Goal: Information Seeking & Learning: Find specific fact

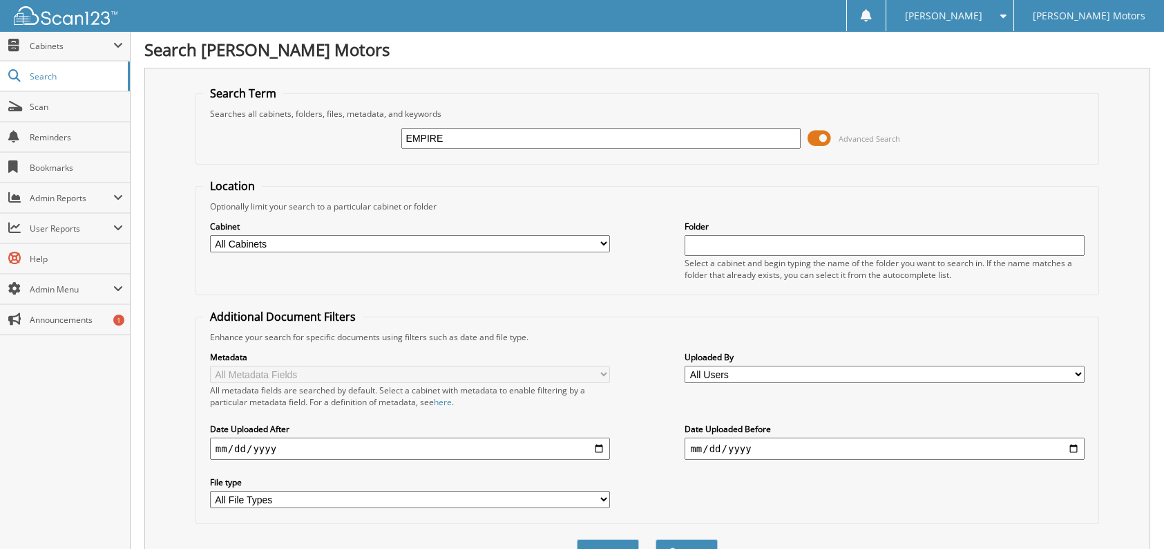
drag, startPoint x: 491, startPoint y: 134, endPoint x: 358, endPoint y: 109, distance: 135.0
click at [356, 113] on fieldset "Search Term Searches all cabinets, folders, files, metadata, and keywords EMPIR…" at bounding box center [648, 125] width 904 height 79
type input "roselvelt"
click at [656, 539] on button "Search" at bounding box center [687, 552] width 62 height 26
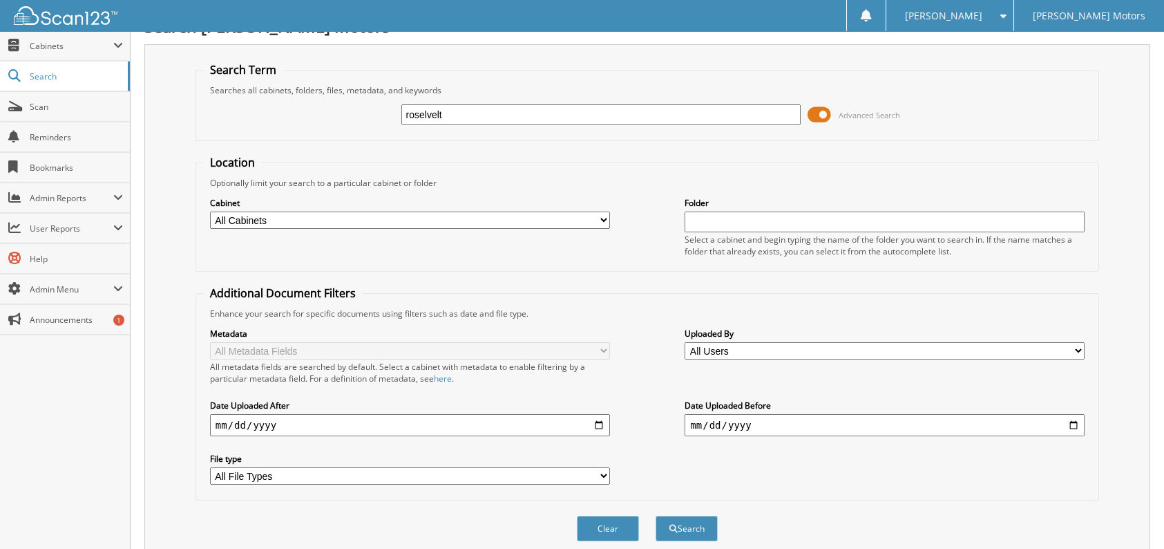
scroll to position [21, 0]
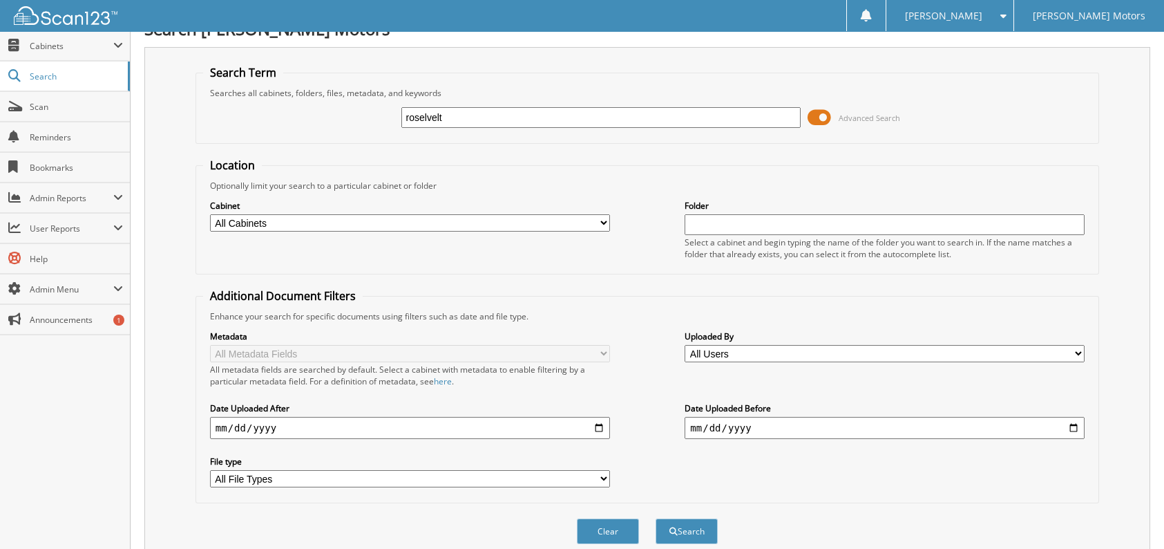
click at [437, 117] on input "roselvelt" at bounding box center [601, 117] width 400 height 21
click at [773, 122] on input "Roosevelt" at bounding box center [601, 117] width 400 height 21
type input "Roosevelt"
click at [681, 518] on button "Search" at bounding box center [687, 531] width 62 height 26
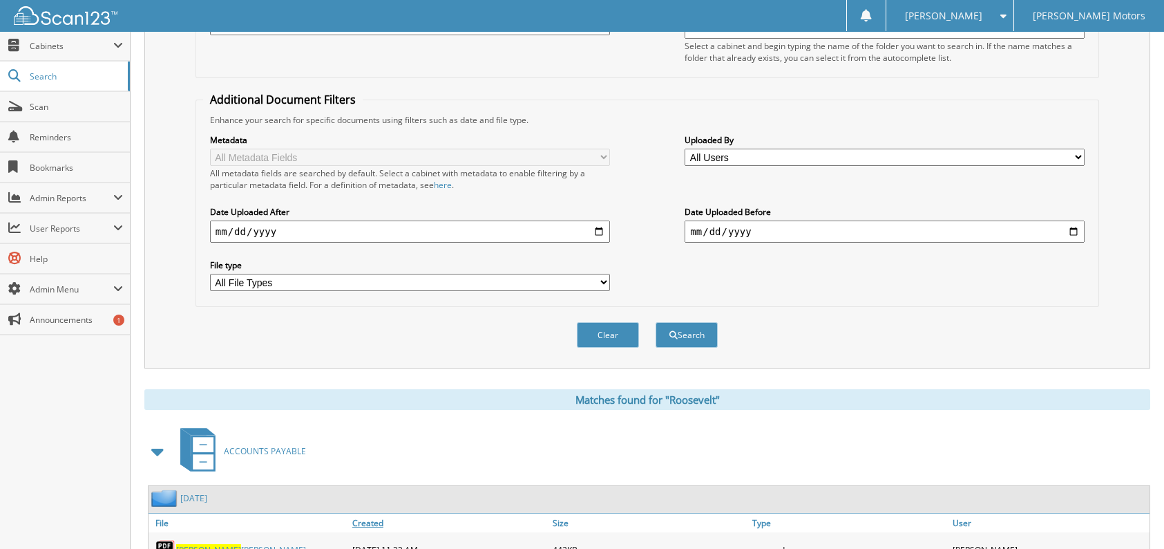
scroll to position [299, 0]
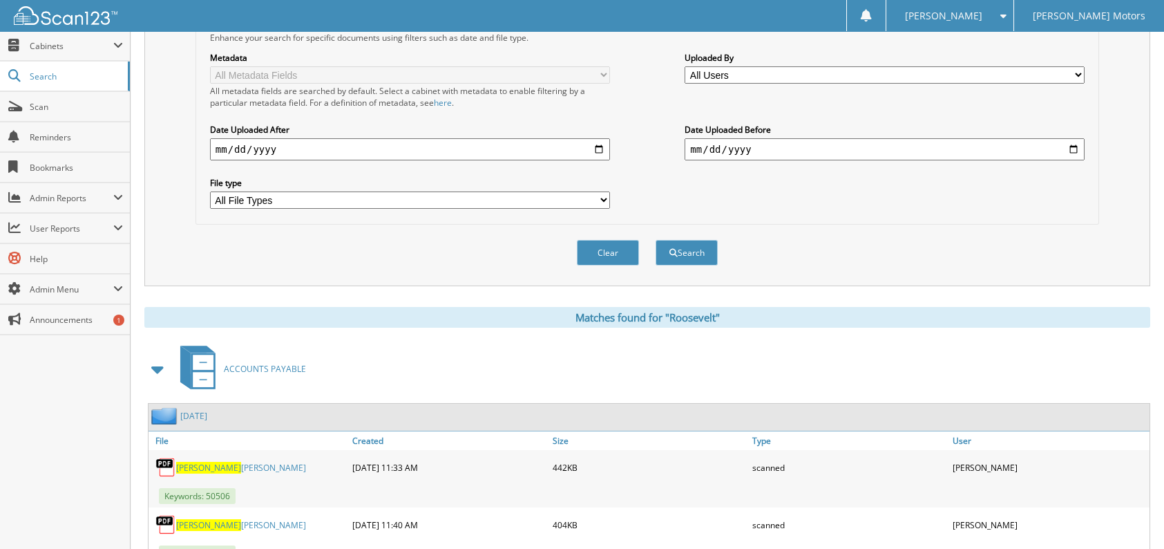
click at [239, 519] on link "[PERSON_NAME]" at bounding box center [241, 525] width 130 height 12
